Goal: Task Accomplishment & Management: Use online tool/utility

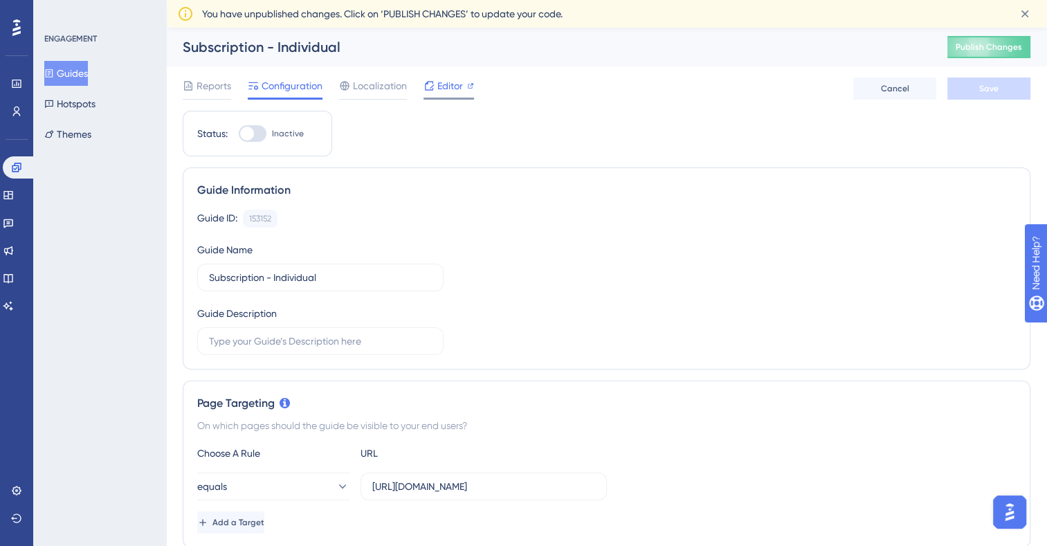
click at [444, 89] on span "Editor" at bounding box center [450, 86] width 26 height 17
click at [434, 85] on icon at bounding box center [429, 85] width 11 height 11
click at [448, 84] on span "Editor" at bounding box center [450, 86] width 26 height 17
click at [448, 87] on span "Editor" at bounding box center [450, 86] width 26 height 17
click at [442, 82] on span "Editor" at bounding box center [450, 86] width 26 height 17
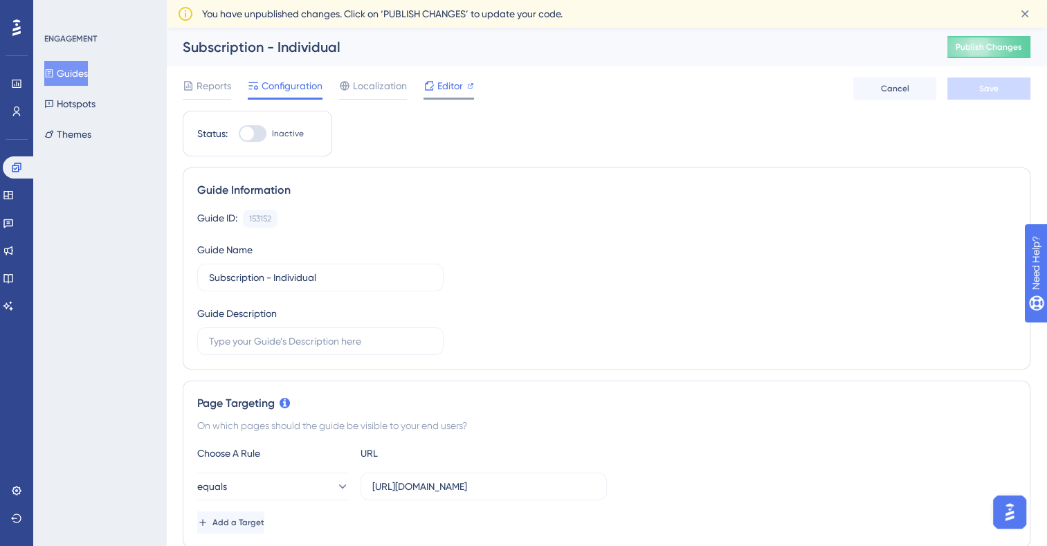
click at [446, 89] on span "Editor" at bounding box center [450, 86] width 26 height 17
click at [440, 96] on div "Editor" at bounding box center [449, 89] width 51 height 22
click at [443, 87] on span "Editor" at bounding box center [450, 86] width 26 height 17
click at [445, 87] on span "Editor" at bounding box center [450, 86] width 26 height 17
click at [83, 71] on button "Guides" at bounding box center [66, 73] width 44 height 25
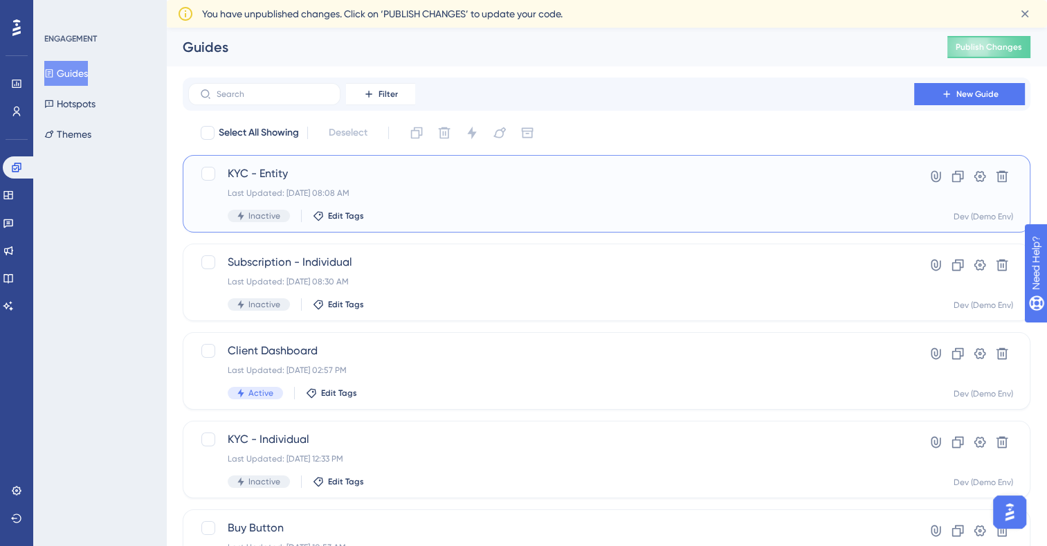
click at [516, 191] on div "Last Updated: Oct 09 2025, 08:08 AM" at bounding box center [551, 193] width 647 height 11
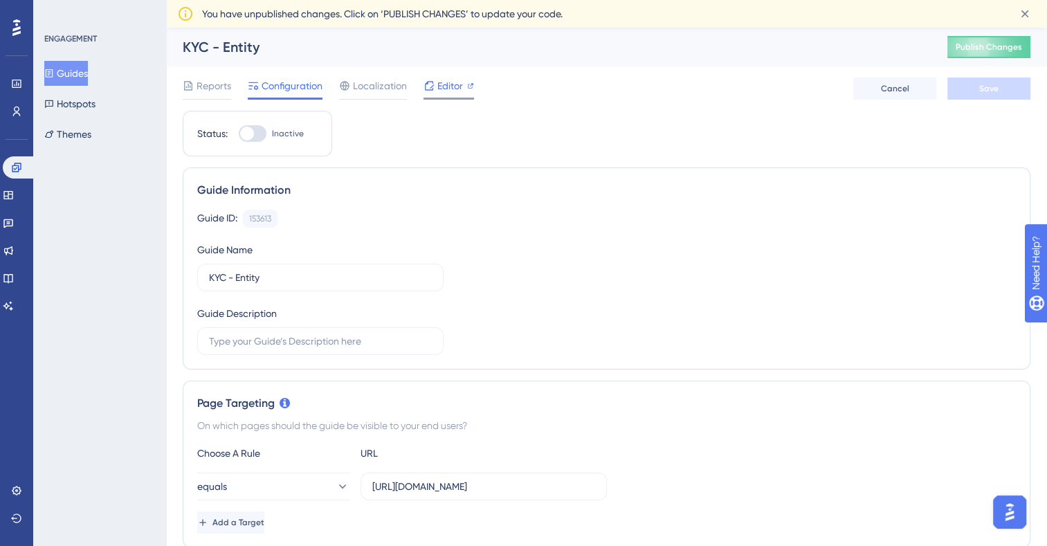
click at [435, 87] on div "Editor" at bounding box center [449, 86] width 51 height 17
click at [444, 89] on span "Editor" at bounding box center [450, 86] width 26 height 17
click at [88, 82] on button "Guides" at bounding box center [66, 73] width 44 height 25
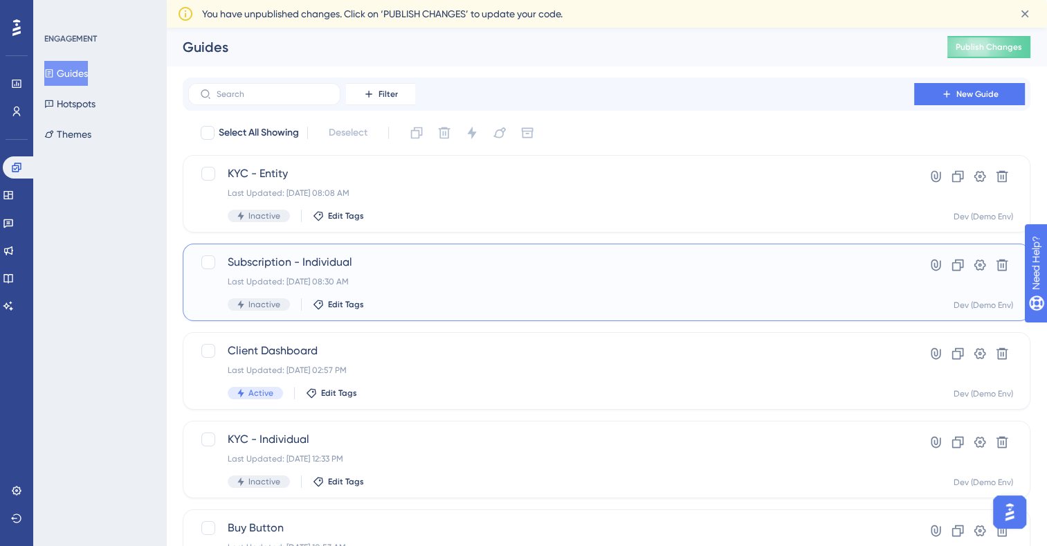
click at [488, 294] on div "Subscription - Individual Last Updated: Oct 09 2025, 08:30 AM Inactive Edit Tags" at bounding box center [551, 282] width 647 height 57
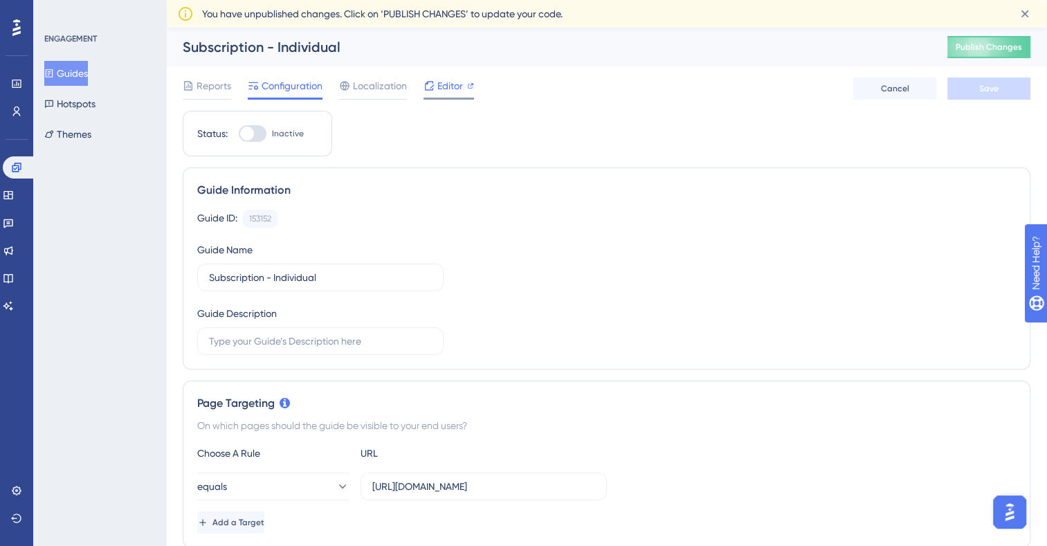
click at [436, 83] on div "Editor" at bounding box center [449, 86] width 51 height 17
click at [424, 91] on div at bounding box center [429, 86] width 11 height 17
click at [452, 89] on span "Editor" at bounding box center [450, 86] width 26 height 17
drag, startPoint x: 538, startPoint y: 489, endPoint x: 631, endPoint y: 500, distance: 93.4
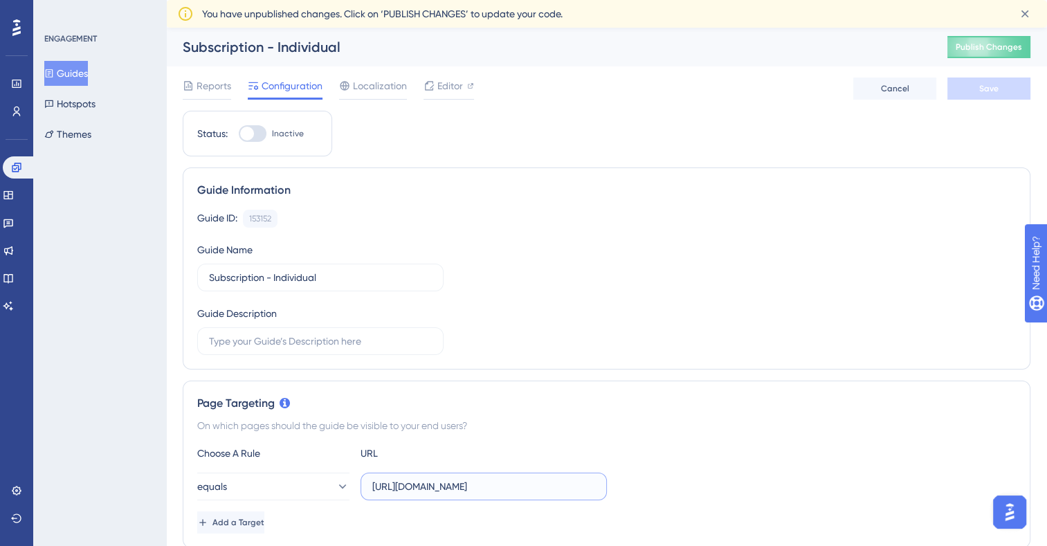
click at [631, 500] on div "Choose A Rule URL equals https://sandbox-subscription.sonataone.com/idr/subscri…" at bounding box center [606, 489] width 819 height 89
drag, startPoint x: 514, startPoint y: 483, endPoint x: 650, endPoint y: 480, distance: 136.4
click at [650, 480] on div "equals https://sandbox-subscription.sonataone.com/idr/subscription/profiledashb…" at bounding box center [606, 487] width 819 height 28
click at [441, 84] on span "Editor" at bounding box center [450, 86] width 26 height 17
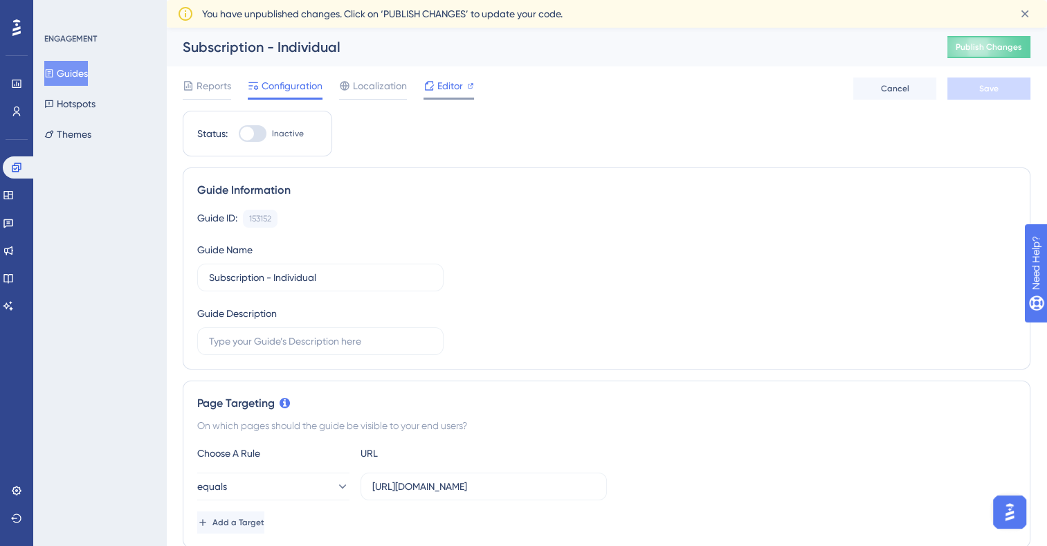
click at [429, 86] on icon at bounding box center [429, 85] width 11 height 11
click at [451, 83] on span "Editor" at bounding box center [450, 86] width 26 height 17
